Goal: Transaction & Acquisition: Purchase product/service

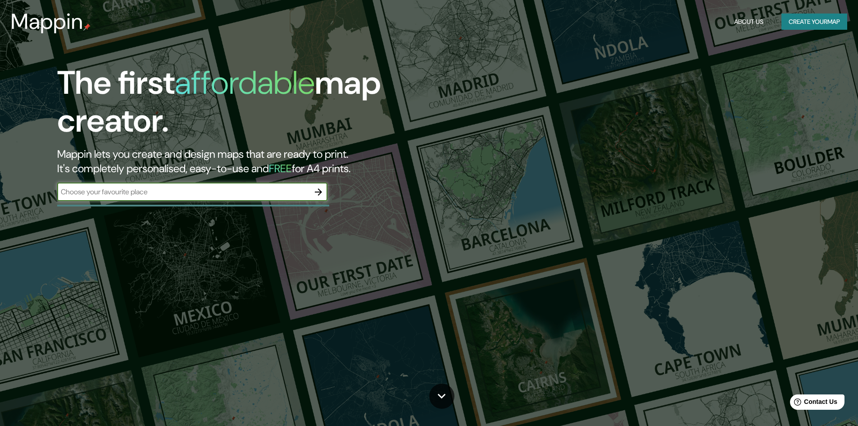
click at [236, 195] on input "text" at bounding box center [183, 191] width 252 height 10
drag, startPoint x: 168, startPoint y: 194, endPoint x: 178, endPoint y: 196, distance: 10.2
click at [168, 194] on input "text" at bounding box center [183, 191] width 252 height 10
type input "[GEOGRAPHIC_DATA]"
click at [326, 195] on button "button" at bounding box center [318, 192] width 18 height 18
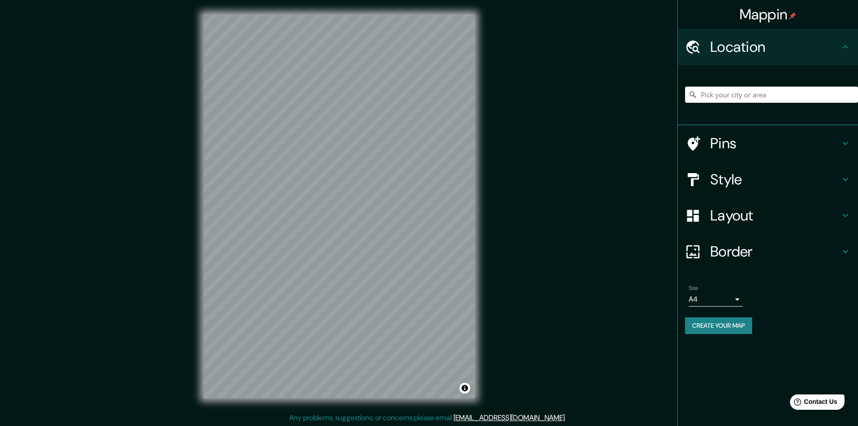
click at [711, 89] on input "Pick your city or area" at bounding box center [771, 94] width 173 height 16
paste input "[STREET_ADDRESS]"
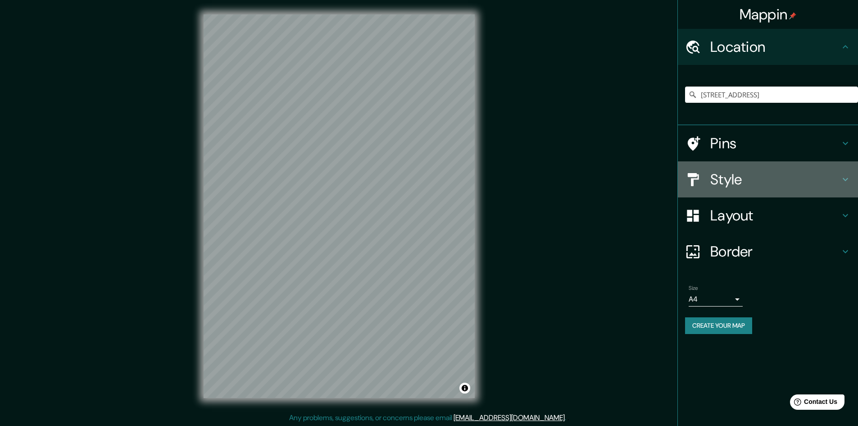
click at [714, 187] on h4 "Style" at bounding box center [775, 179] width 130 height 18
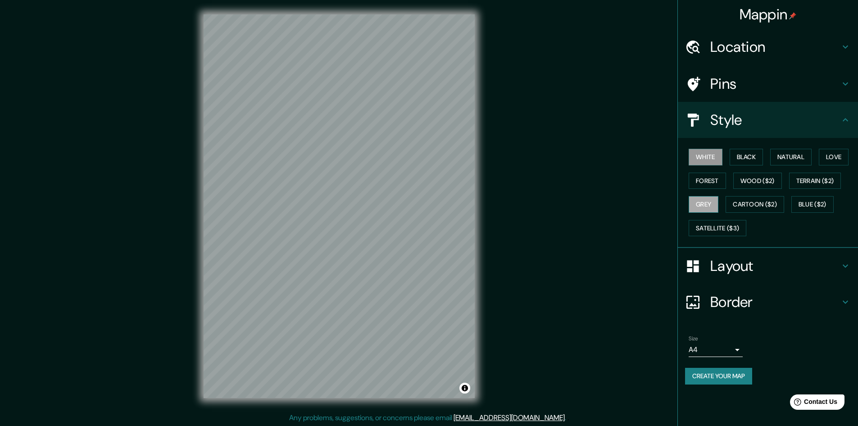
click at [718, 212] on button "Grey" at bounding box center [704, 204] width 30 height 17
click at [717, 223] on button "Satellite ($3)" at bounding box center [718, 228] width 58 height 17
click at [754, 216] on div "White Black Natural Love Forest Wood ($2) Terrain ($2) Grey Cartoon ($2) Blue (…" at bounding box center [771, 192] width 173 height 95
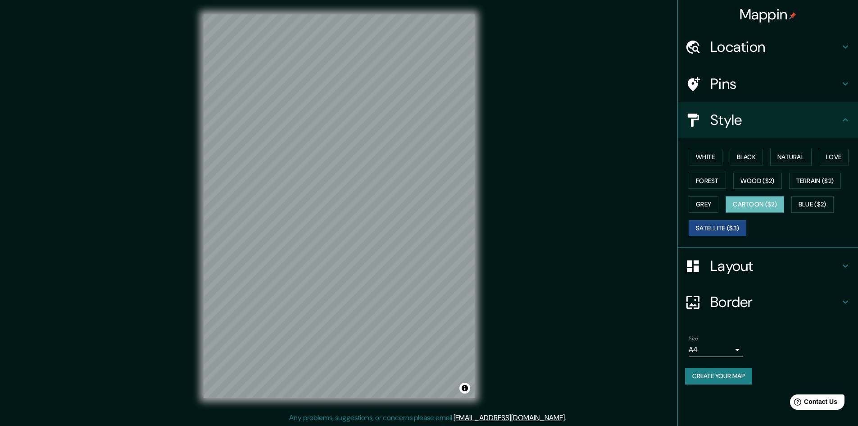
click at [757, 212] on button "Cartoon ($2)" at bounding box center [755, 204] width 59 height 17
click at [754, 186] on button "Wood ($2)" at bounding box center [757, 181] width 49 height 17
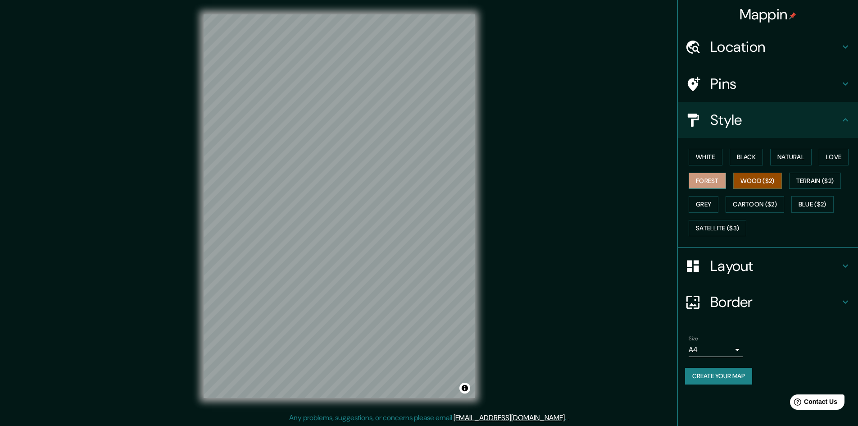
click at [709, 177] on button "Forest" at bounding box center [707, 181] width 37 height 17
click at [804, 156] on button "Natural" at bounding box center [790, 157] width 41 height 17
click at [833, 154] on button "Love" at bounding box center [834, 157] width 30 height 17
click at [753, 162] on button "Black" at bounding box center [747, 157] width 34 height 17
click at [798, 175] on button "Terrain ($2)" at bounding box center [815, 181] width 52 height 17
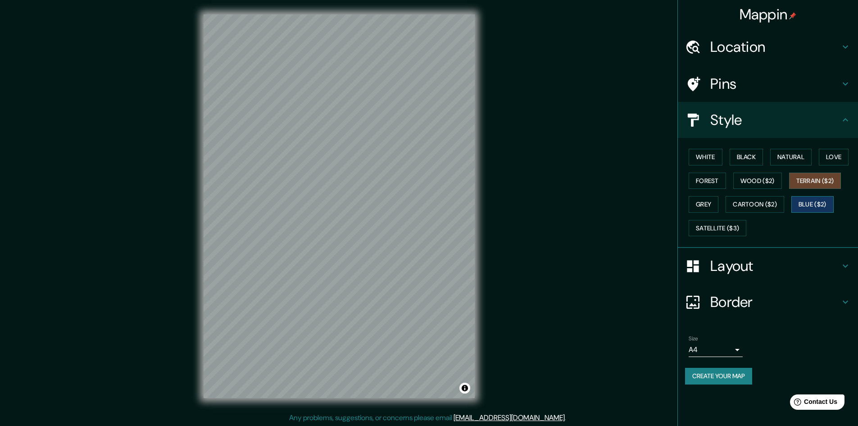
click at [812, 205] on button "Blue ($2)" at bounding box center [812, 204] width 42 height 17
click at [783, 213] on div "White Black Natural Love Forest Wood ($2) Terrain ($2) Grey Cartoon ($2) Blue (…" at bounding box center [771, 192] width 173 height 95
click at [704, 158] on button "White" at bounding box center [706, 157] width 34 height 17
click at [714, 209] on button "Grey" at bounding box center [704, 204] width 30 height 17
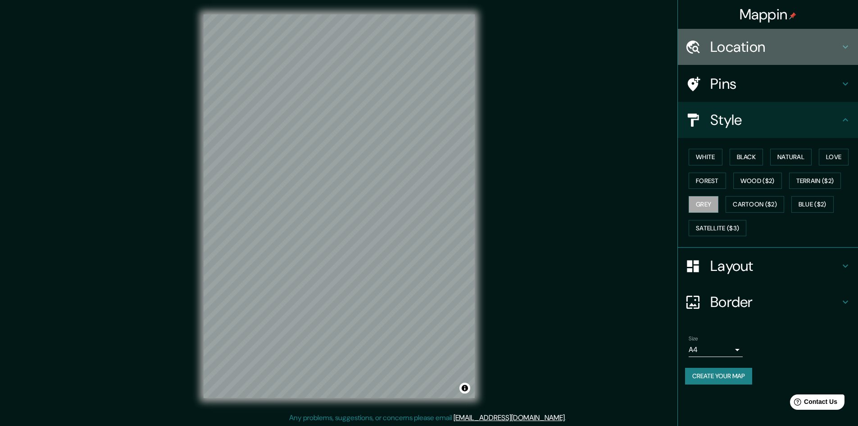
click at [738, 50] on h4 "Location" at bounding box center [775, 47] width 130 height 18
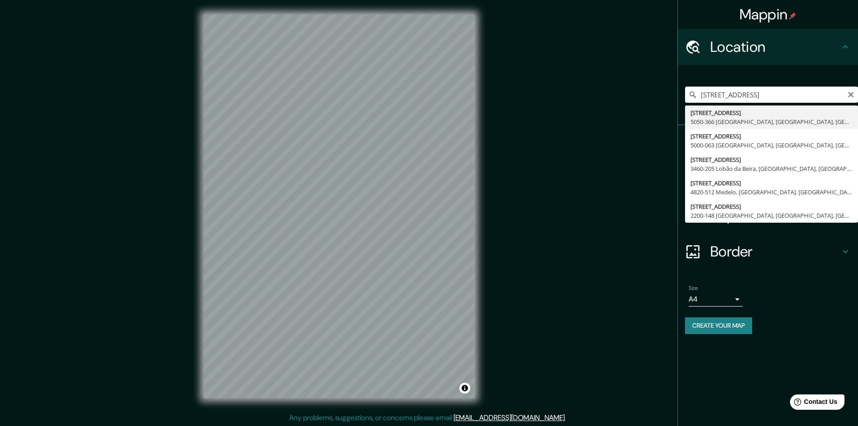
click at [755, 93] on input "[STREET_ADDRESS]" at bounding box center [771, 94] width 173 height 16
drag, startPoint x: 699, startPoint y: 97, endPoint x: 719, endPoint y: 113, distance: 25.4
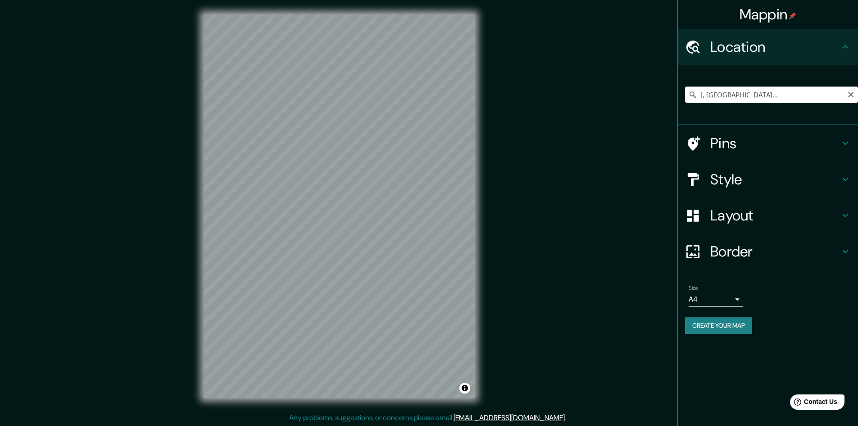
scroll to position [0, 0]
drag, startPoint x: 831, startPoint y: 101, endPoint x: 678, endPoint y: 100, distance: 153.6
click at [678, 100] on div "[GEOGRAPHIC_DATA], [GEOGRAPHIC_DATA], [GEOGRAPHIC_DATA] [GEOGRAPHIC_DATA], [GEO…" at bounding box center [768, 95] width 180 height 60
paste input "[STREET_ADDRESS]"
click at [732, 170] on h4 "Style" at bounding box center [775, 179] width 130 height 18
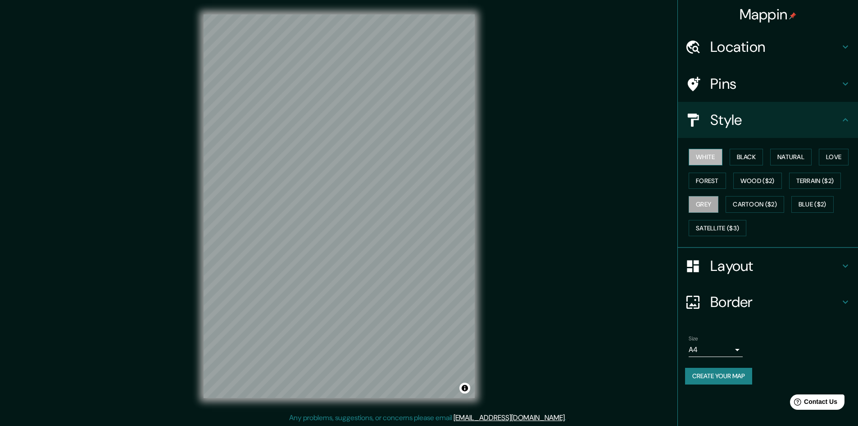
click at [707, 162] on button "White" at bounding box center [706, 157] width 34 height 17
click at [711, 186] on button "Forest" at bounding box center [707, 181] width 37 height 17
click at [729, 227] on button "Satellite ($3)" at bounding box center [718, 228] width 58 height 17
click at [818, 207] on button "Blue ($2)" at bounding box center [812, 204] width 42 height 17
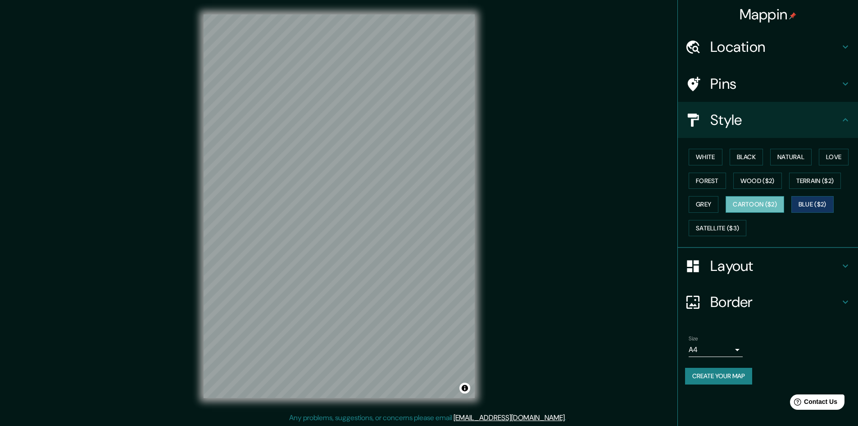
click at [772, 209] on button "Cartoon ($2)" at bounding box center [755, 204] width 59 height 17
drag, startPoint x: 800, startPoint y: 194, endPoint x: 806, endPoint y: 188, distance: 7.6
click at [801, 194] on div "White Black Natural Love Forest Wood ($2) Terrain ($2) Grey Cartoon ($2) Blue (…" at bounding box center [771, 192] width 173 height 95
click at [806, 188] on button "Terrain ($2)" at bounding box center [815, 181] width 52 height 17
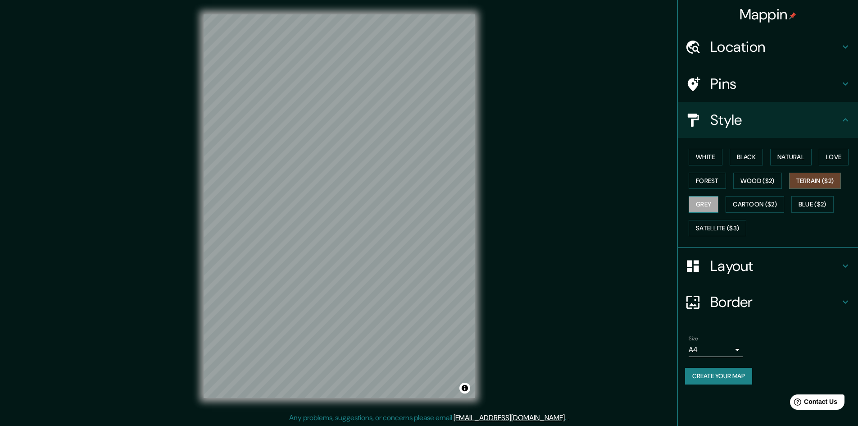
click at [702, 209] on button "Grey" at bounding box center [704, 204] width 30 height 17
click at [762, 95] on div "Pins" at bounding box center [768, 84] width 180 height 36
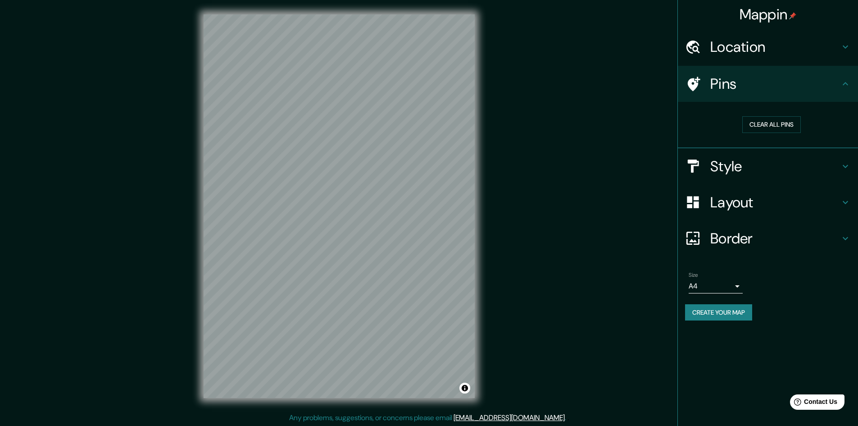
click at [761, 59] on div "Location" at bounding box center [768, 47] width 180 height 36
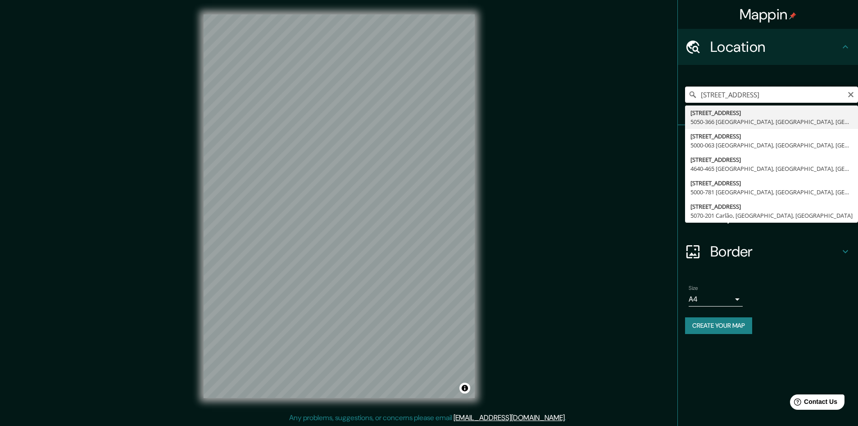
click at [763, 94] on input "[STREET_ADDRESS]" at bounding box center [771, 94] width 173 height 16
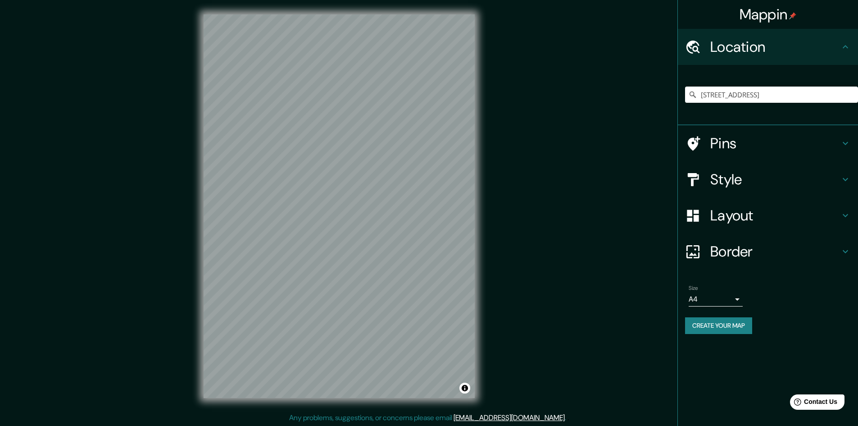
click at [772, 104] on div "[STREET_ADDRESS]" at bounding box center [771, 94] width 173 height 45
click at [821, 92] on input "[STREET_ADDRESS]" at bounding box center [771, 94] width 173 height 16
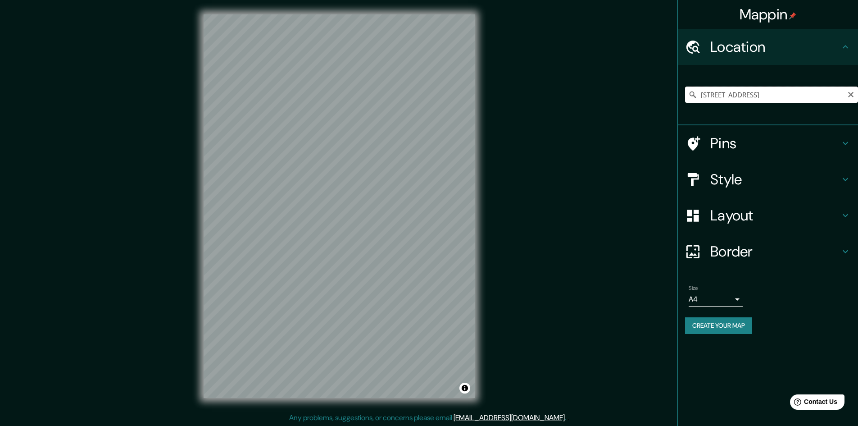
click at [821, 92] on input "[STREET_ADDRESS]" at bounding box center [771, 94] width 173 height 16
paste input "Abragão, Penafie"
click at [788, 95] on input "[GEOGRAPHIC_DATA], [GEOGRAPHIC_DATA], [GEOGRAPHIC_DATA]" at bounding box center [771, 94] width 173 height 16
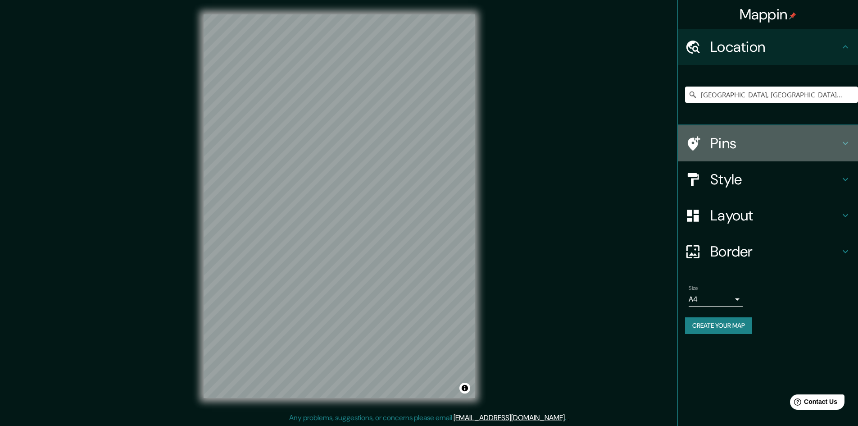
click at [755, 153] on div "Pins" at bounding box center [768, 143] width 180 height 36
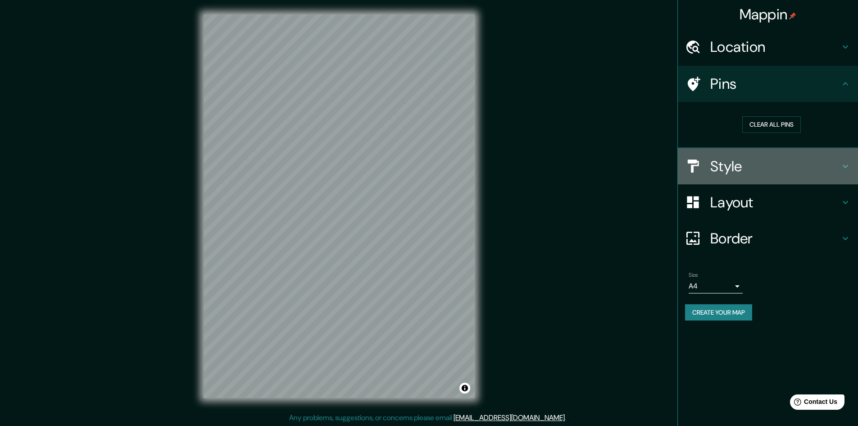
click at [744, 160] on h4 "Style" at bounding box center [775, 166] width 130 height 18
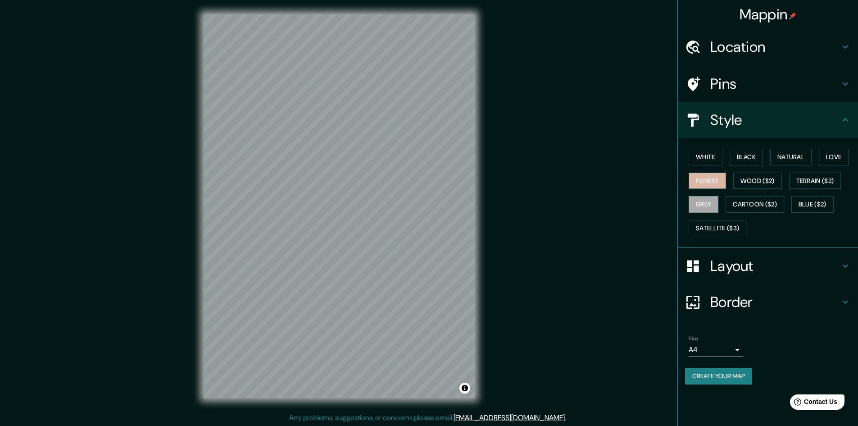
click at [716, 184] on button "Forest" at bounding box center [707, 181] width 37 height 17
click at [744, 181] on button "Wood ($2)" at bounding box center [757, 181] width 49 height 17
click at [711, 219] on div "White Black Natural Love Forest Wood ($2) Terrain ($2) Grey Cartoon ($2) Blue (…" at bounding box center [771, 192] width 173 height 95
click at [709, 227] on button "Satellite ($3)" at bounding box center [718, 228] width 58 height 17
click at [757, 67] on div "Pins" at bounding box center [768, 84] width 180 height 36
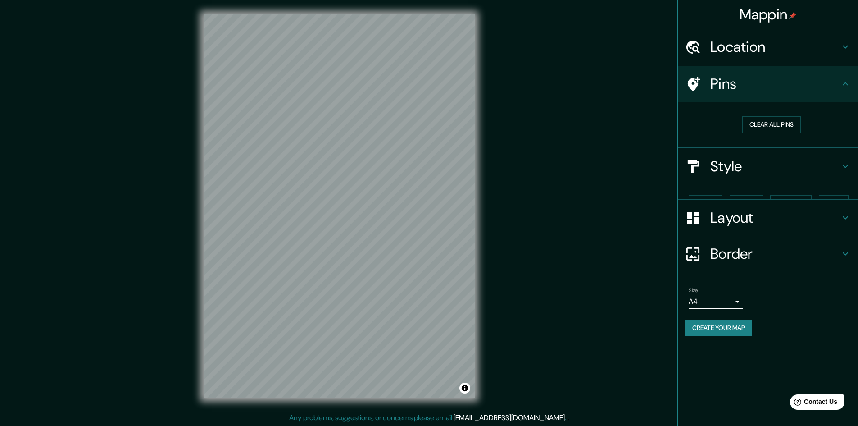
click at [758, 59] on div "Location" at bounding box center [768, 47] width 180 height 36
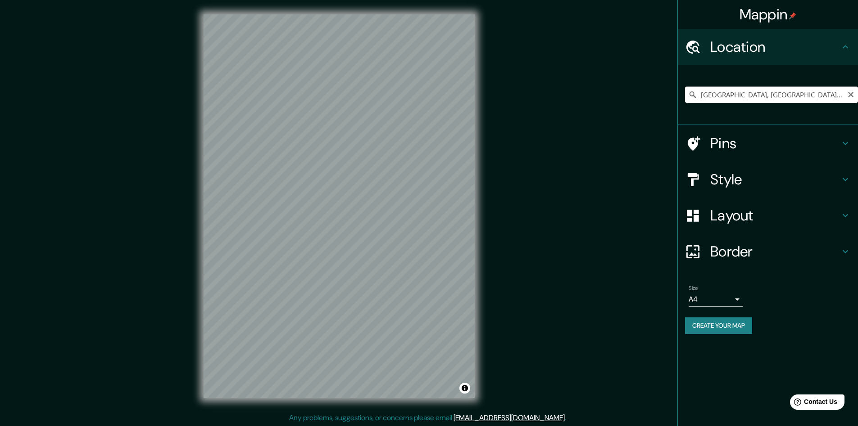
click at [796, 95] on input "[GEOGRAPHIC_DATA], [GEOGRAPHIC_DATA], [GEOGRAPHIC_DATA]" at bounding box center [771, 94] width 173 height 16
click at [767, 95] on input "[GEOGRAPHIC_DATA], [GEOGRAPHIC_DATA], [GEOGRAPHIC_DATA]" at bounding box center [771, 94] width 173 height 16
paste input "Abragão, [GEOGRAPHIC_DATA], [GEOGRAPHIC_DATA] ."
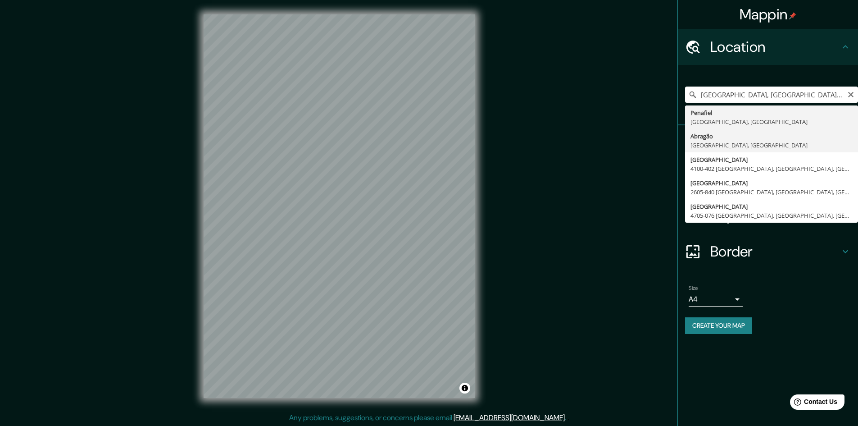
type input "Abragão, [GEOGRAPHIC_DATA], [GEOGRAPHIC_DATA]"
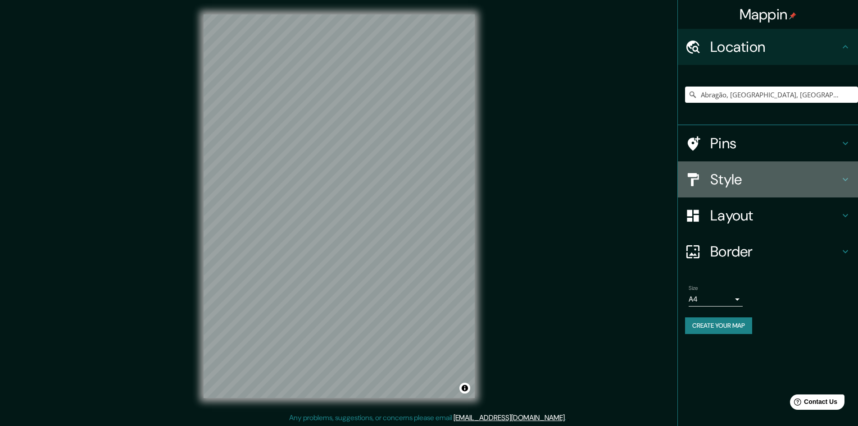
click at [761, 188] on h4 "Style" at bounding box center [775, 179] width 130 height 18
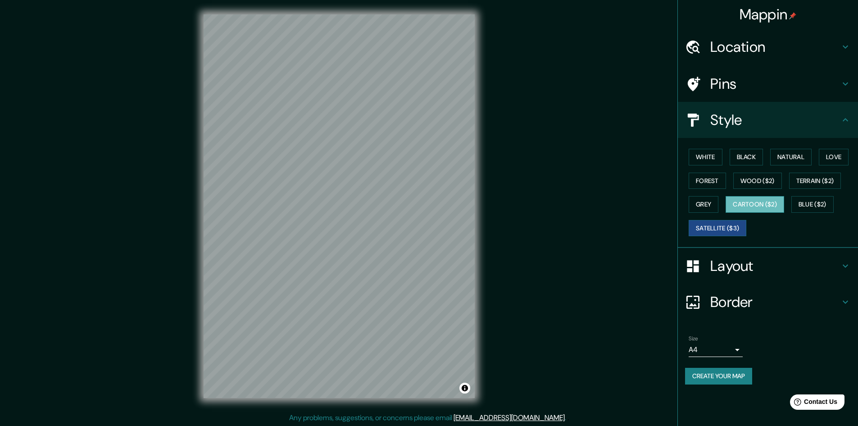
click at [755, 203] on button "Cartoon ($2)" at bounding box center [755, 204] width 59 height 17
click at [752, 185] on button "Wood ($2)" at bounding box center [757, 181] width 49 height 17
click at [742, 166] on div "White Black Natural Love Forest Wood ($2) Terrain ($2) Grey Cartoon ($2) Blue (…" at bounding box center [771, 192] width 173 height 95
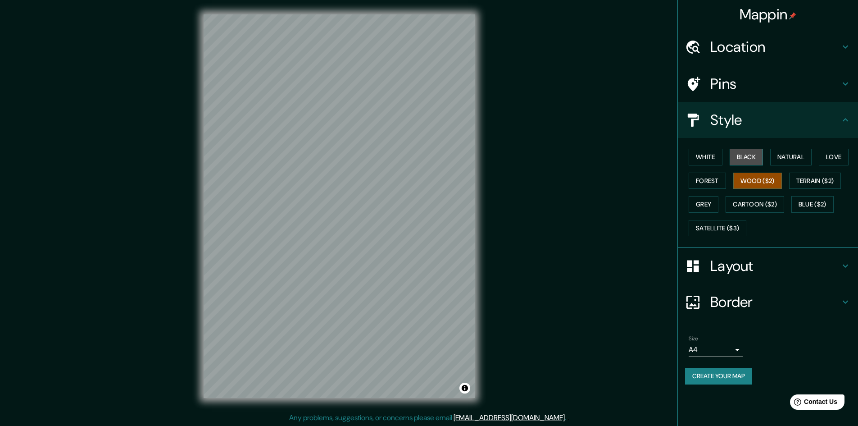
click at [741, 164] on button "Black" at bounding box center [747, 157] width 34 height 17
click at [789, 156] on button "Natural" at bounding box center [790, 157] width 41 height 17
click at [841, 147] on div "White Black Natural Love Forest Wood ($2) Terrain ($2) Grey Cartoon ($2) Blue (…" at bounding box center [771, 192] width 173 height 95
click at [834, 154] on button "Love" at bounding box center [834, 157] width 30 height 17
click at [822, 183] on button "Terrain ($2)" at bounding box center [815, 181] width 52 height 17
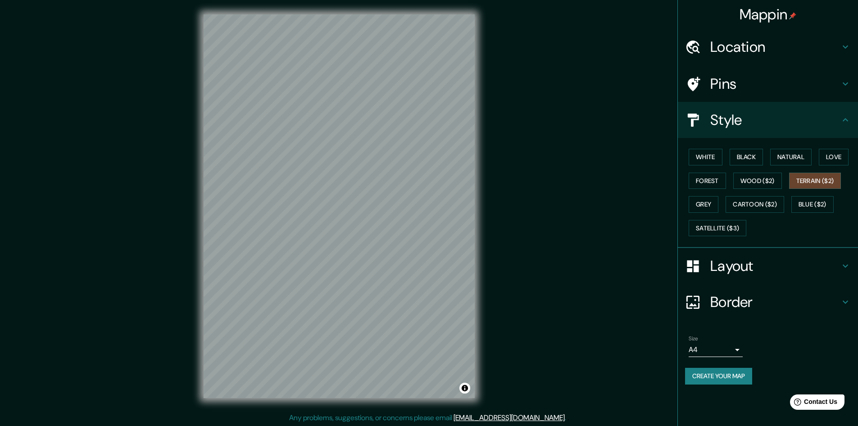
click at [713, 189] on div "White Black Natural Love Forest Wood ($2) Terrain ($2) Grey Cartoon ($2) Blue (…" at bounding box center [771, 192] width 173 height 95
click at [713, 187] on button "Forest" at bounding box center [707, 181] width 37 height 17
click at [699, 204] on button "Grey" at bounding box center [704, 204] width 30 height 17
click at [700, 162] on button "White" at bounding box center [706, 157] width 34 height 17
click at [747, 150] on div "White Black Natural Love Forest Wood ($2) Terrain ($2) Grey Cartoon ($2) Blue (…" at bounding box center [771, 192] width 173 height 95
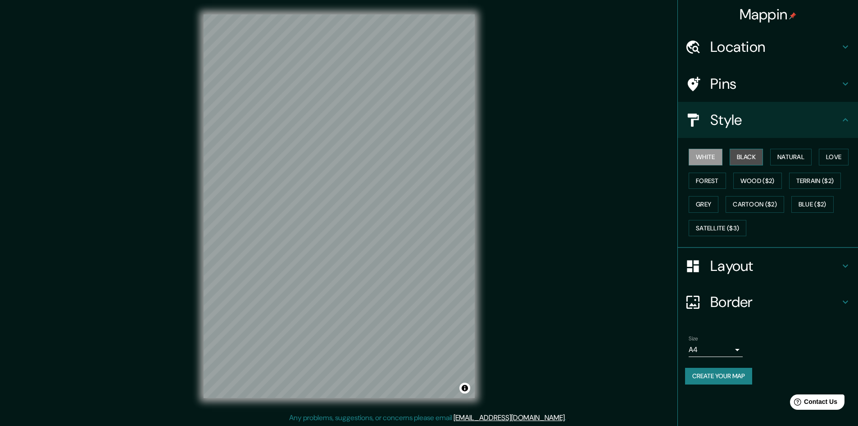
click at [748, 150] on button "Black" at bounding box center [747, 157] width 34 height 17
click at [738, 226] on button "Satellite ($3)" at bounding box center [718, 228] width 58 height 17
